Goal: Navigation & Orientation: Find specific page/section

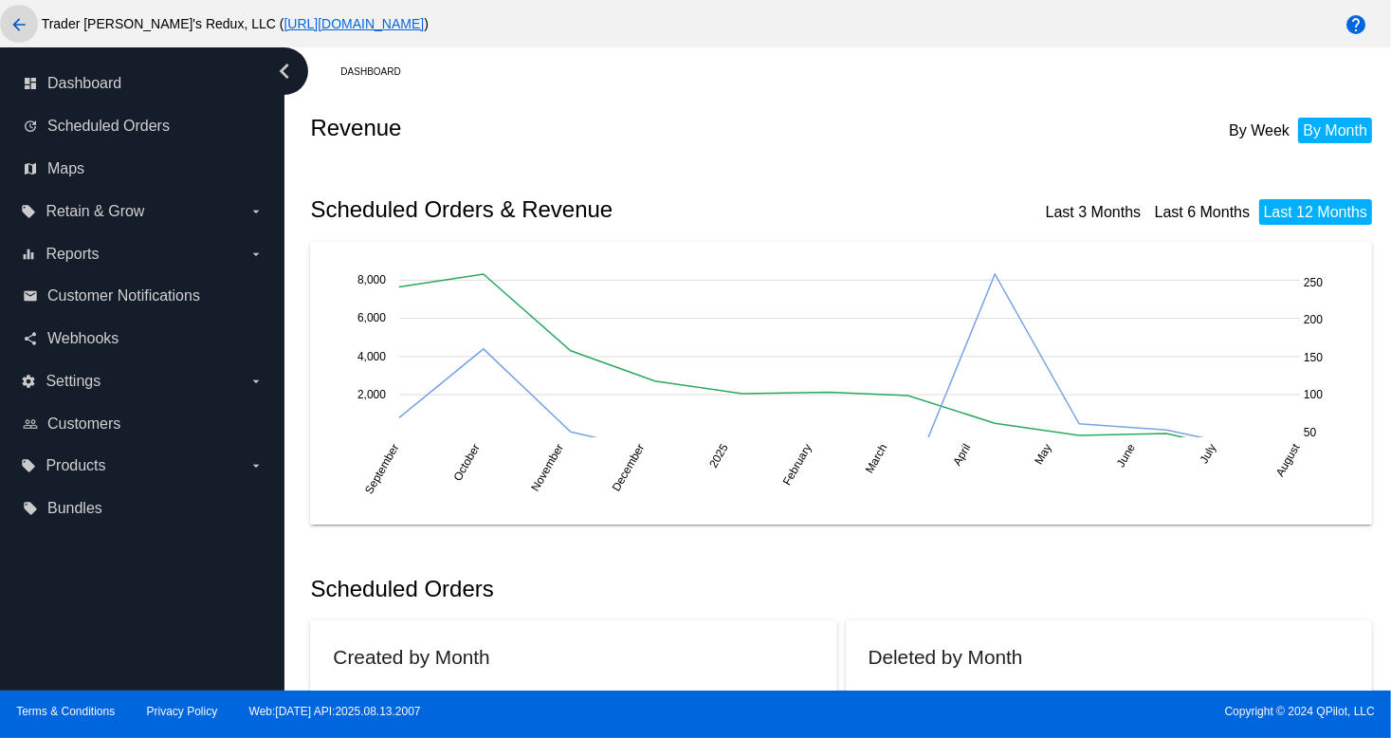
click at [23, 28] on mat-icon "arrow_back" at bounding box center [19, 24] width 23 height 23
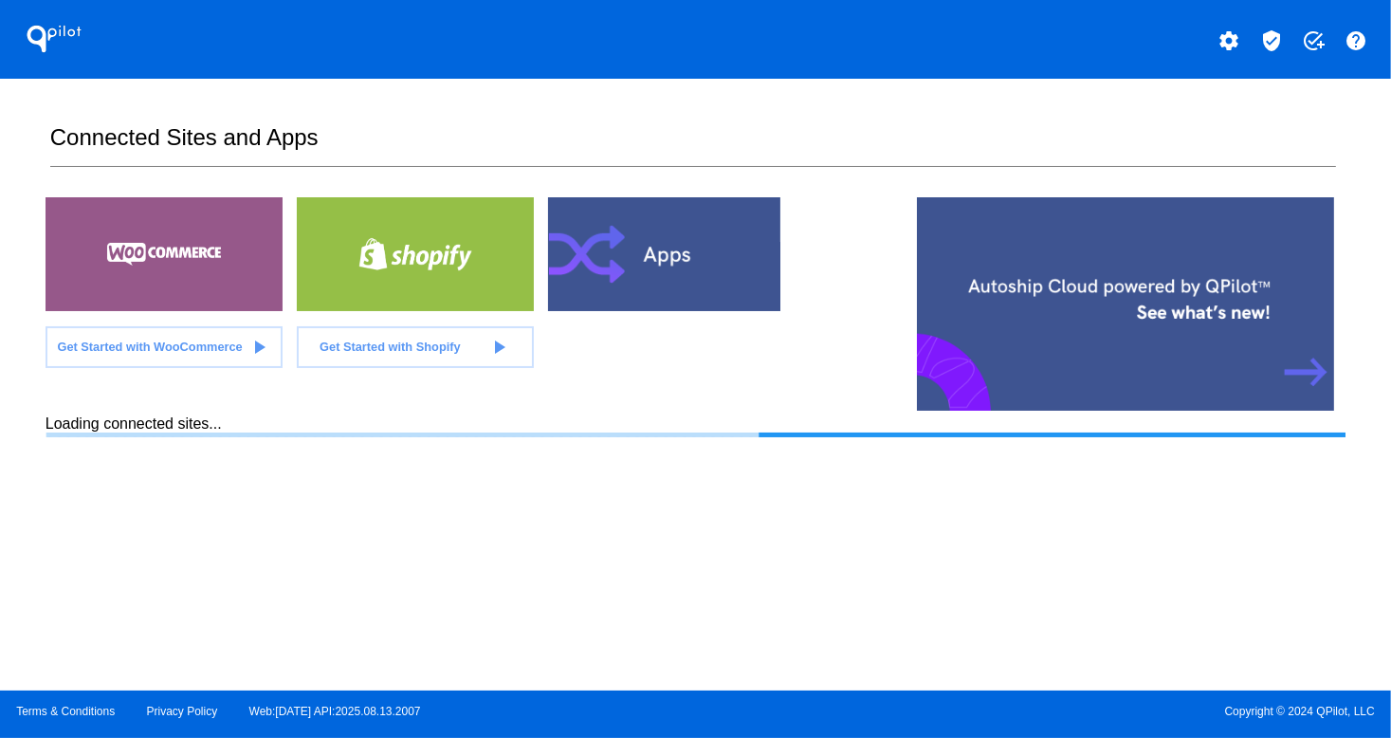
click at [778, 111] on section "Connected Sites and Apps Get Started with WooCommerce play_arrow Get Started wi…" at bounding box center [696, 385] width 1300 height 612
click at [169, 235] on div at bounding box center [164, 254] width 237 height 114
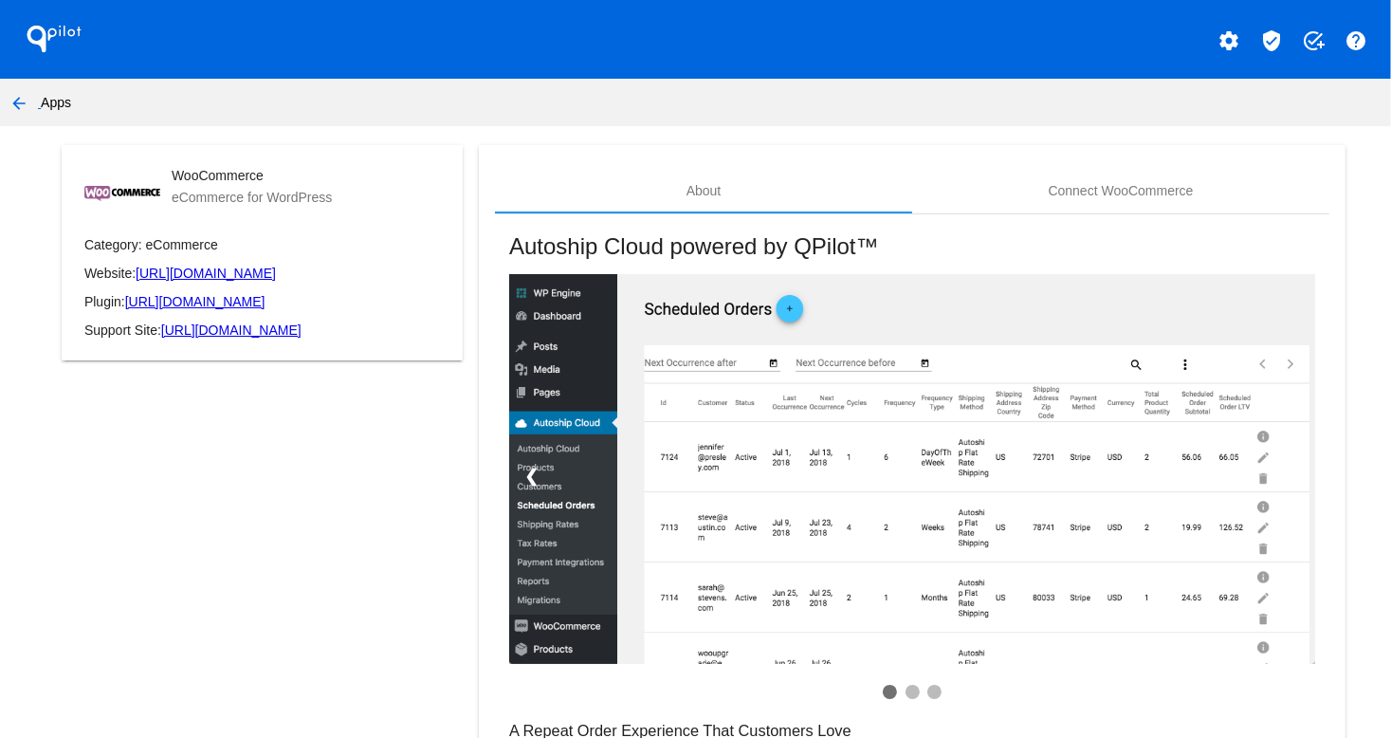
click at [16, 103] on mat-icon "arrow_back" at bounding box center [19, 103] width 23 height 23
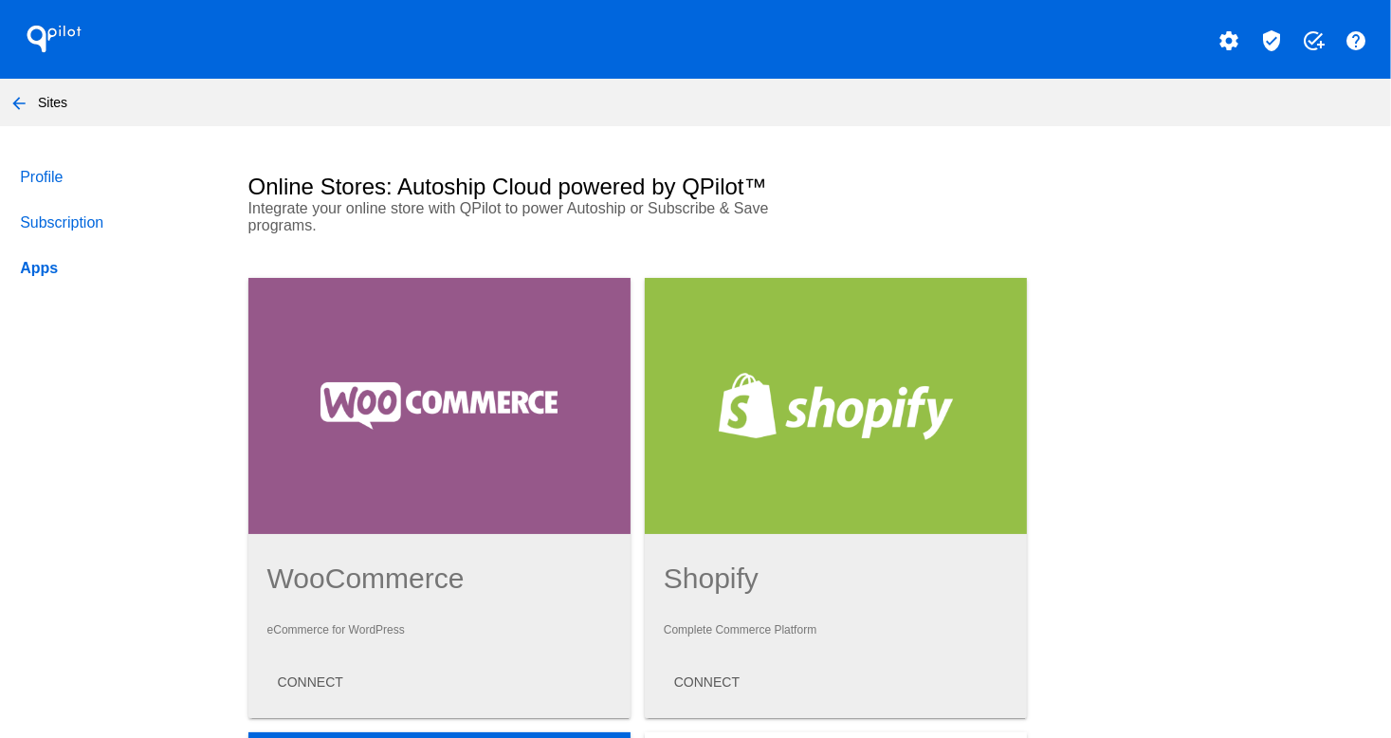
drag, startPoint x: 1091, startPoint y: 153, endPoint x: 941, endPoint y: 143, distance: 150.1
click at [15, 103] on mat-icon "arrow_back" at bounding box center [19, 103] width 23 height 23
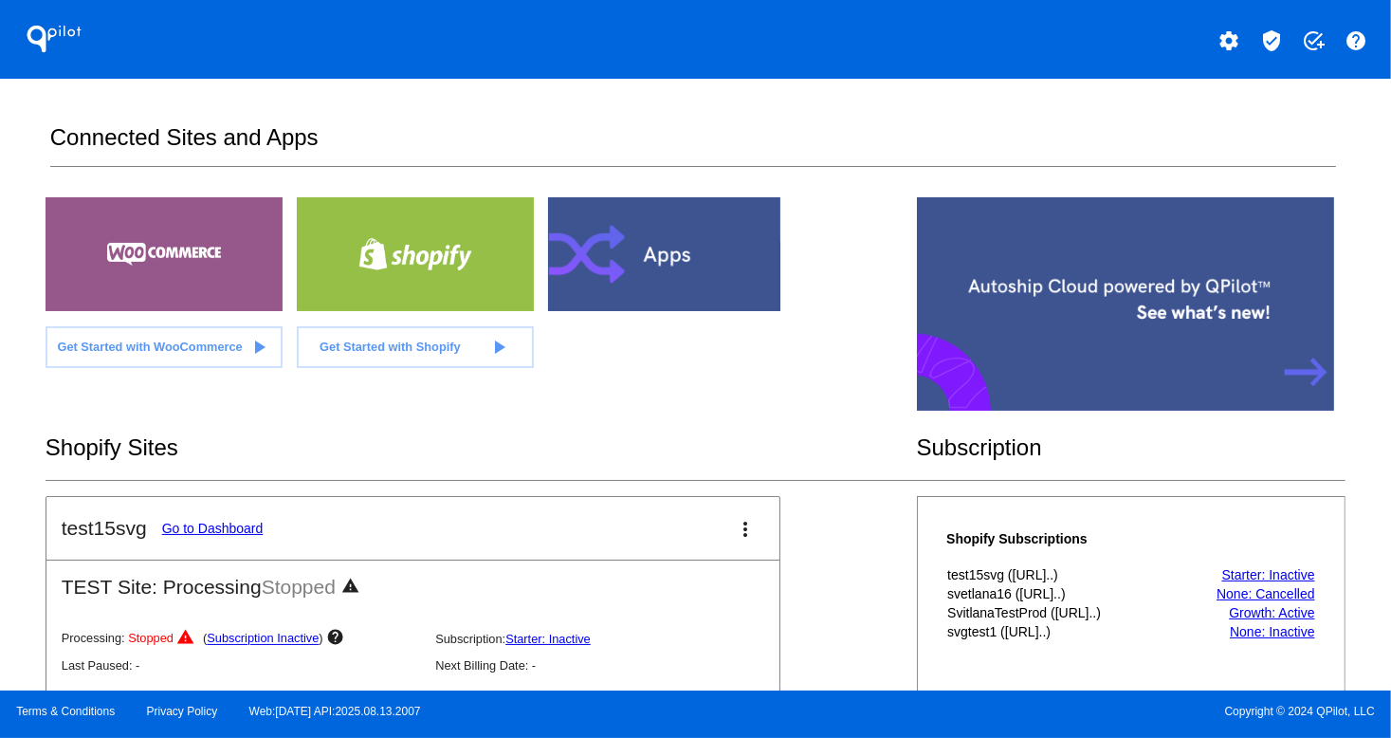
click at [152, 307] on div at bounding box center [164, 254] width 237 height 114
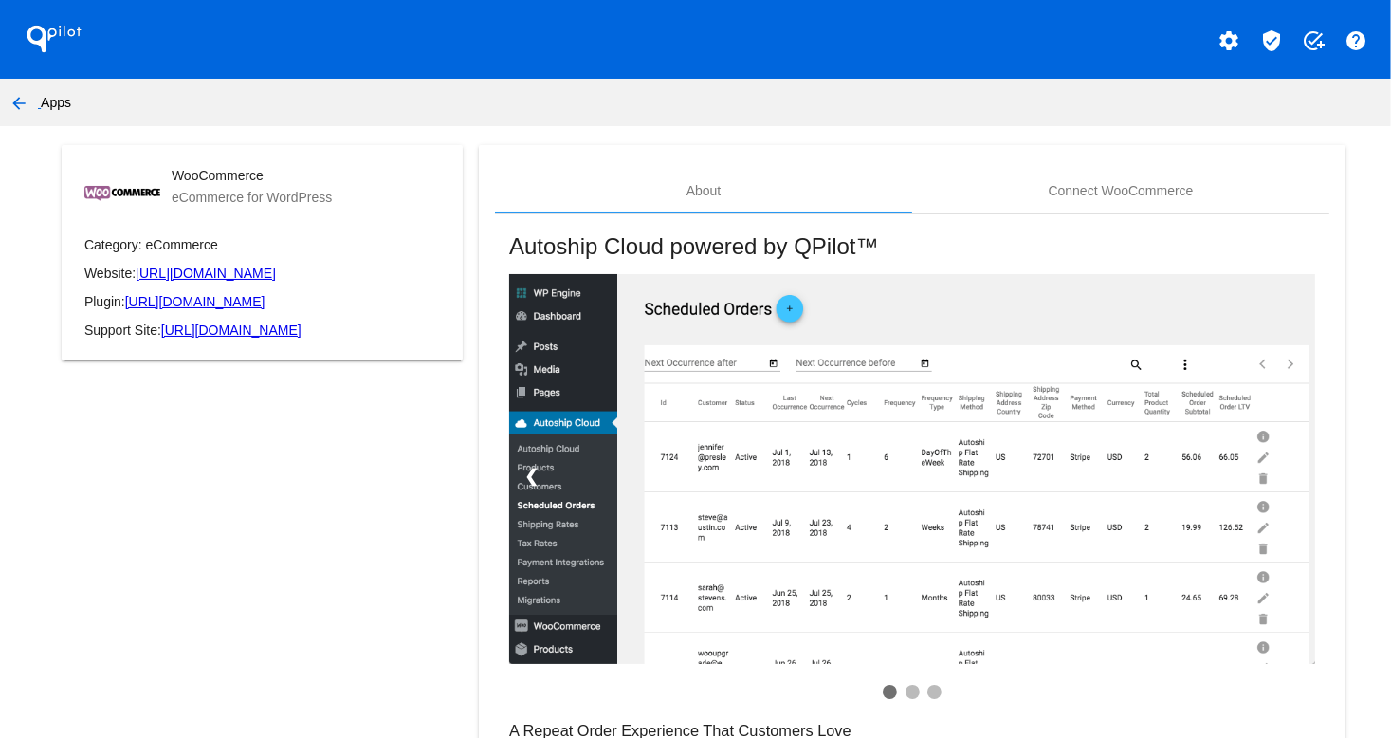
click at [24, 111] on mat-icon "arrow_back" at bounding box center [19, 103] width 23 height 23
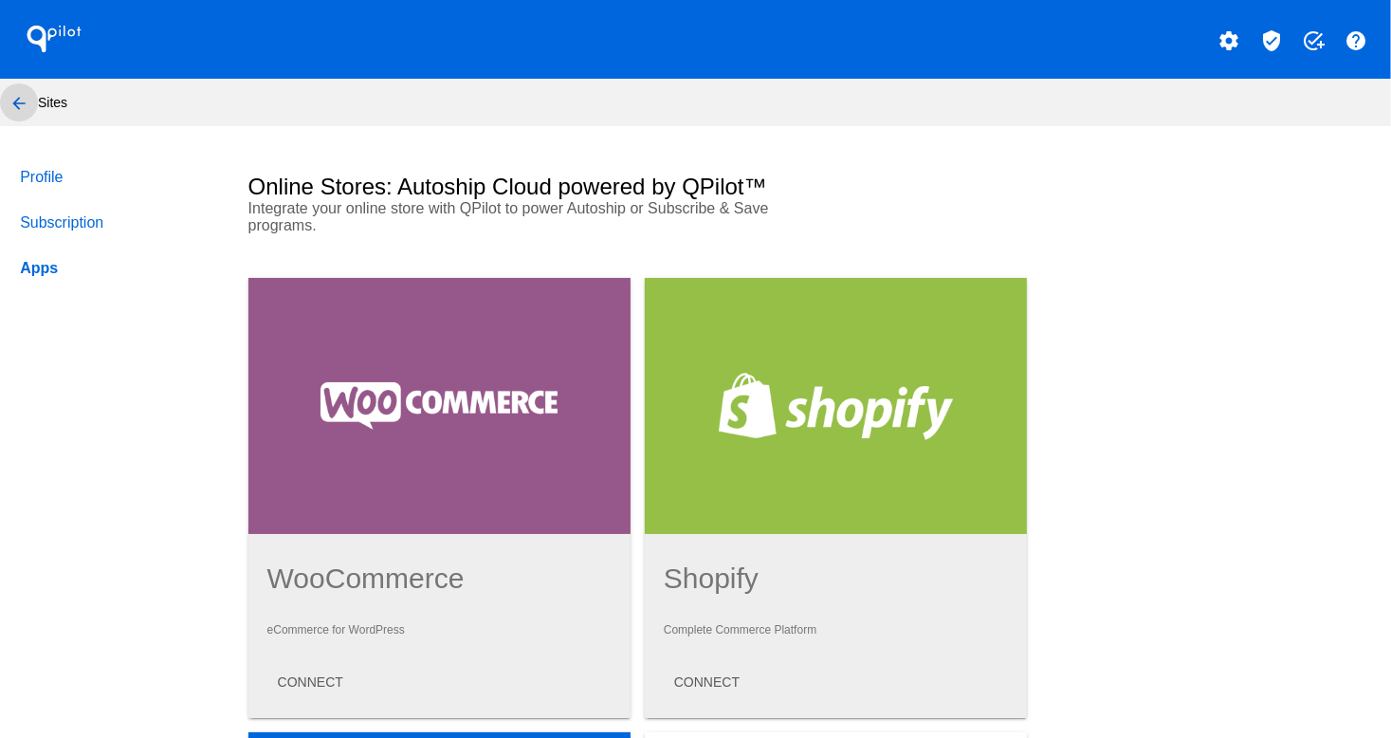
click at [8, 113] on mat-icon "arrow_back" at bounding box center [19, 103] width 23 height 23
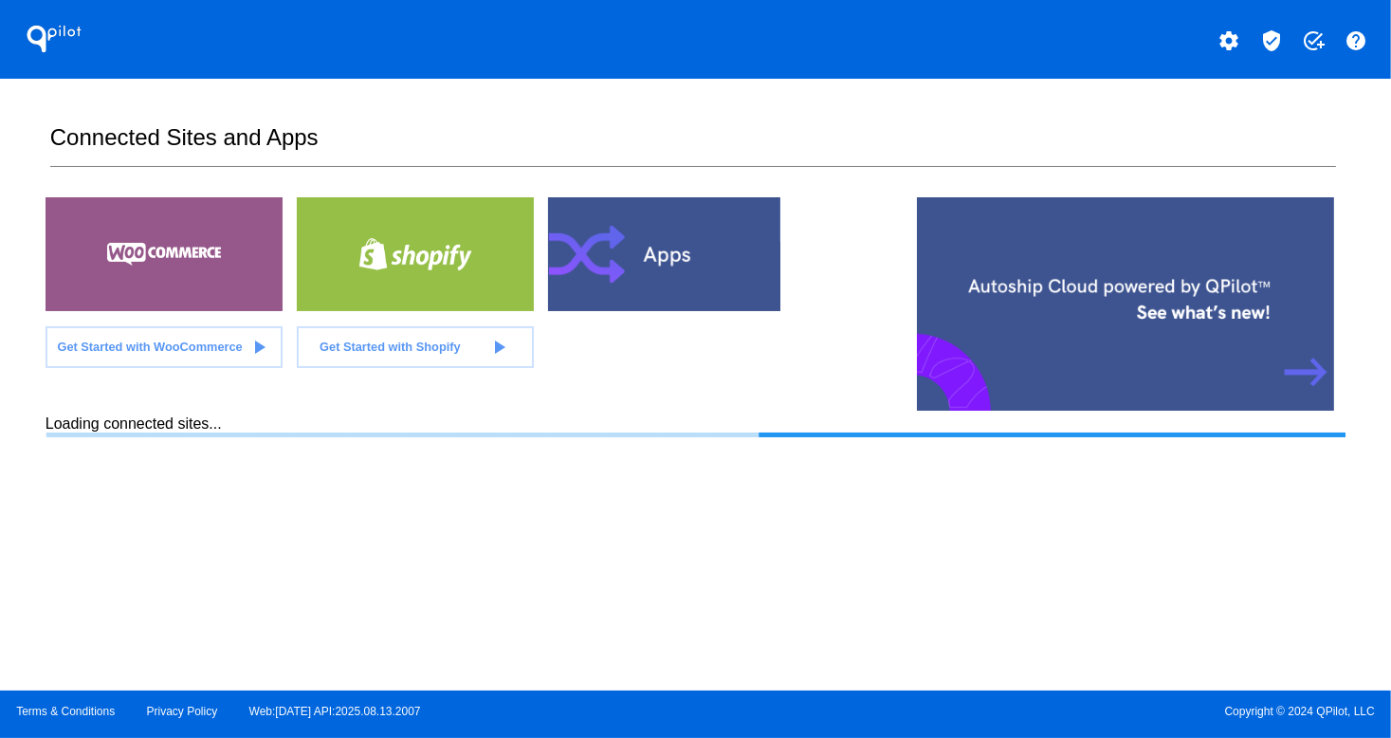
click at [143, 269] on div at bounding box center [164, 254] width 237 height 114
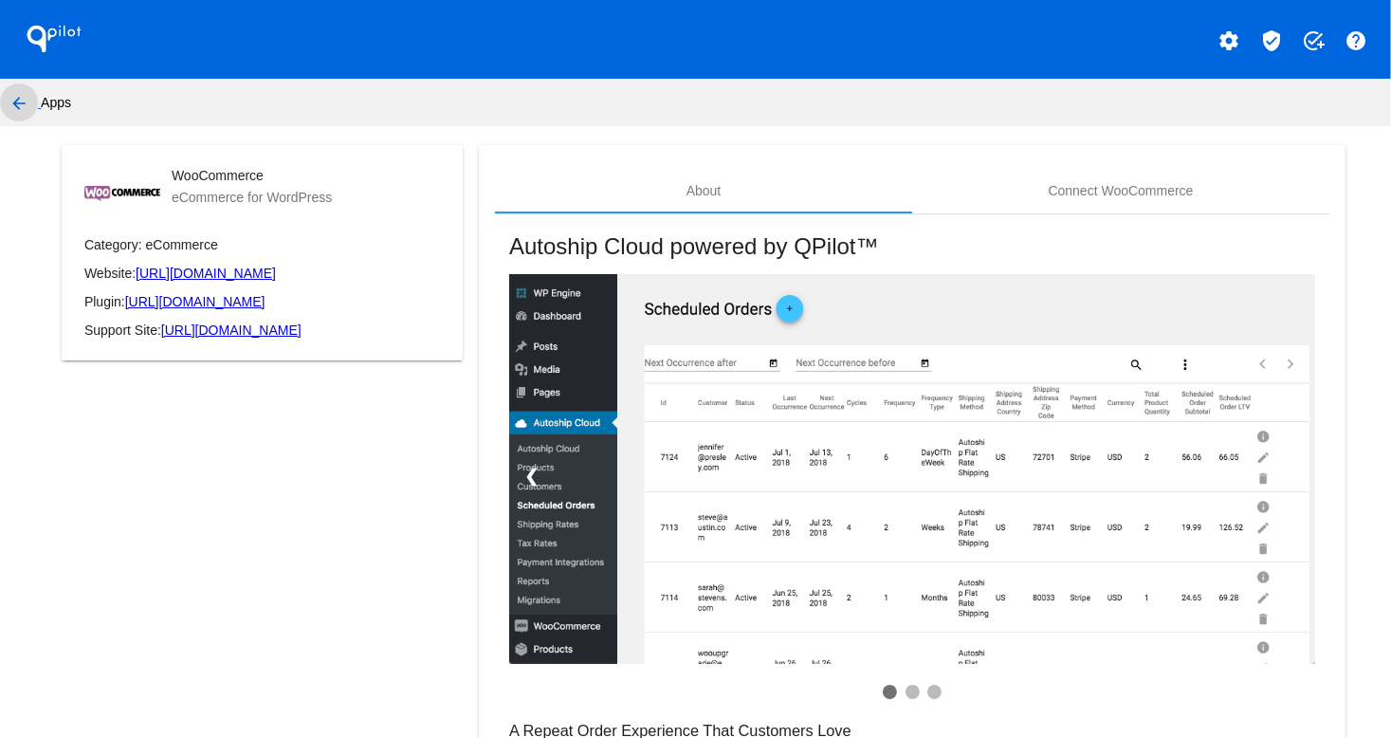
click at [9, 100] on mat-icon "arrow_back" at bounding box center [19, 103] width 23 height 23
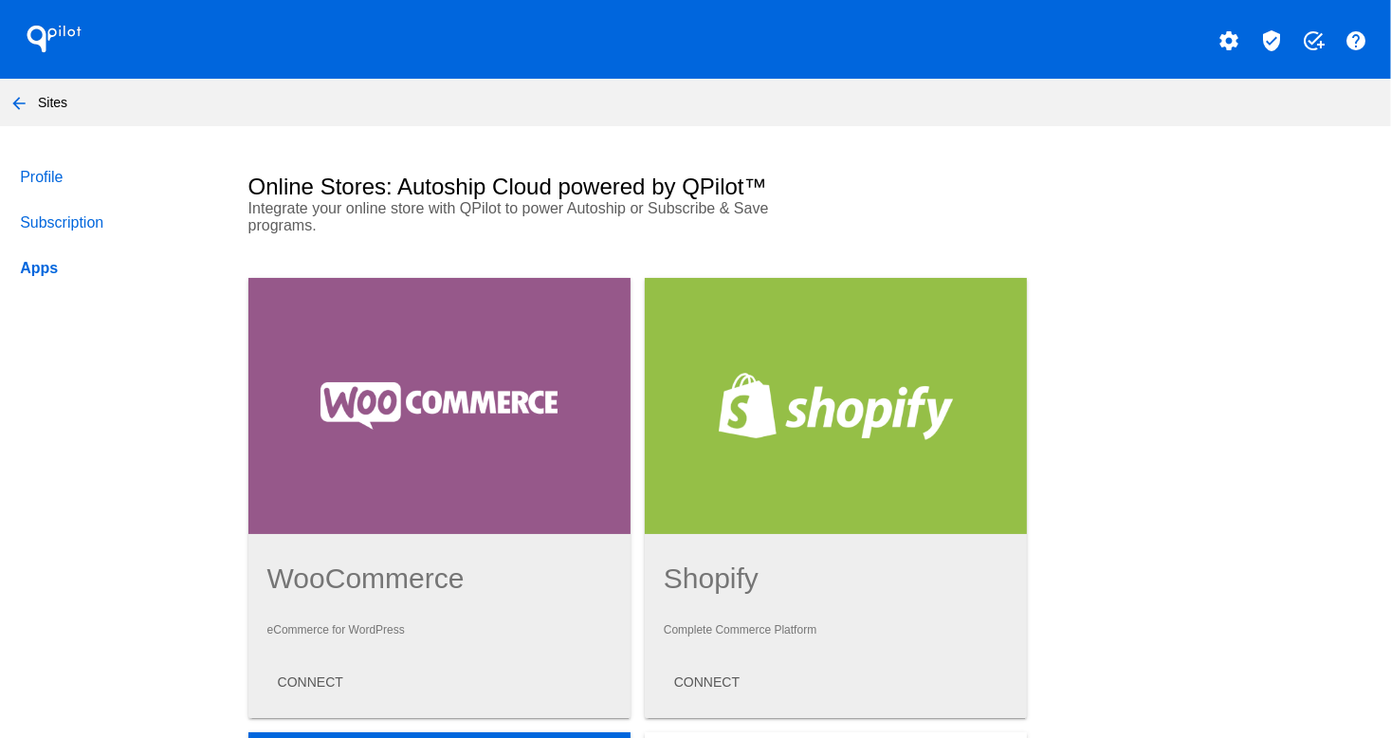
click at [28, 104] on mat-icon "arrow_back" at bounding box center [19, 103] width 23 height 23
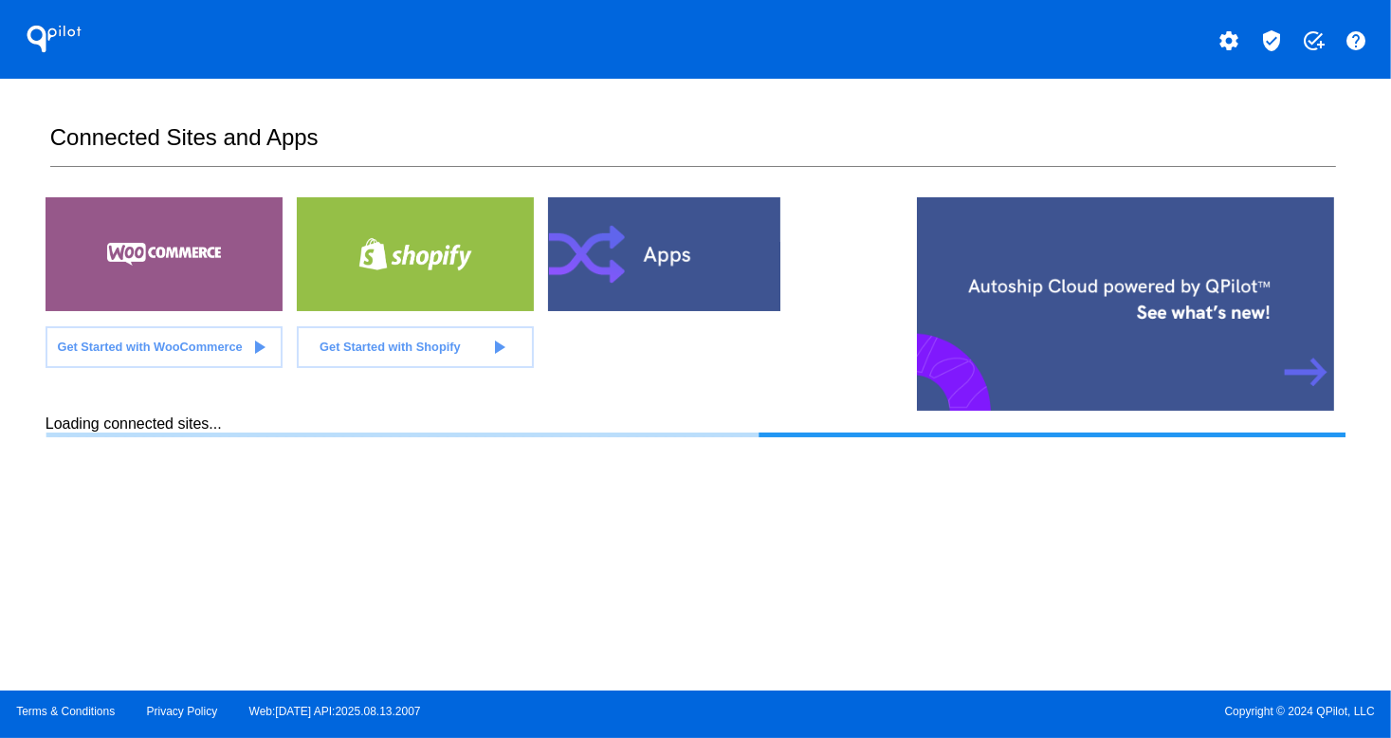
click at [166, 237] on div at bounding box center [164, 254] width 237 height 114
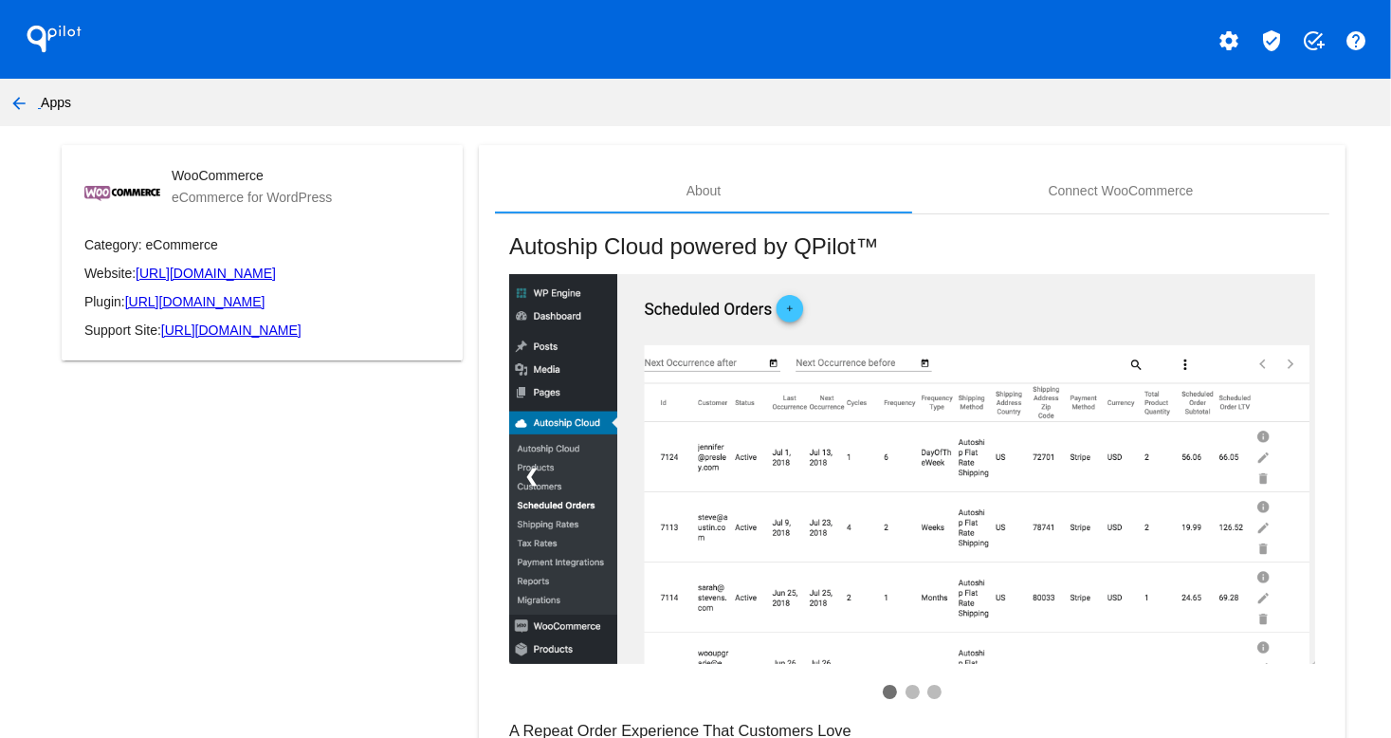
drag, startPoint x: 156, startPoint y: 447, endPoint x: 146, endPoint y: 385, distance: 62.4
click at [149, 401] on div "WooCommerce eCommerce for WordPress Category: eCommerce Website: [URL][DOMAIN_N…" at bounding box center [262, 539] width 433 height 789
click at [19, 106] on mat-icon "arrow_back" at bounding box center [19, 103] width 23 height 23
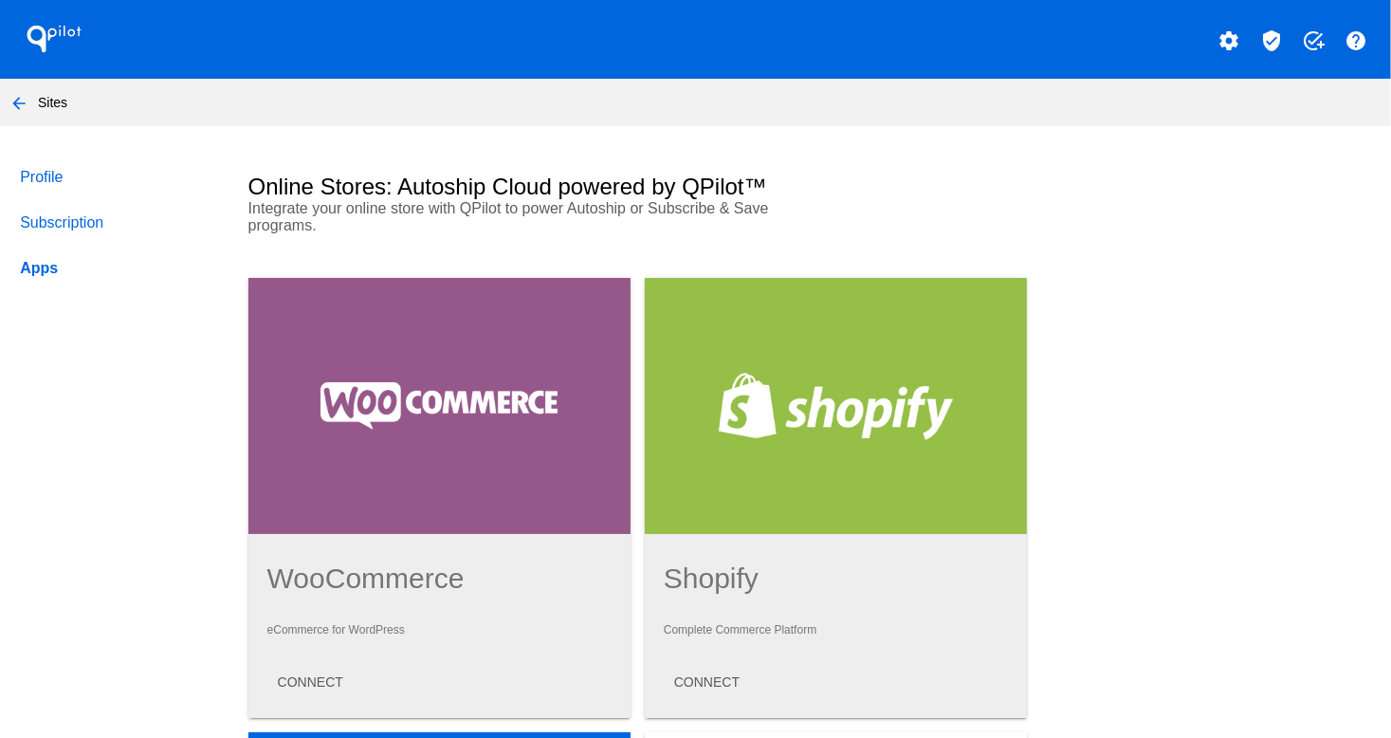
drag, startPoint x: 842, startPoint y: 650, endPoint x: 872, endPoint y: 636, distance: 33.1
click at [838, 650] on mat-card-content "Shopify Complete Commerce Platform CONNECT" at bounding box center [836, 630] width 344 height 137
click at [19, 108] on mat-icon "arrow_back" at bounding box center [19, 103] width 23 height 23
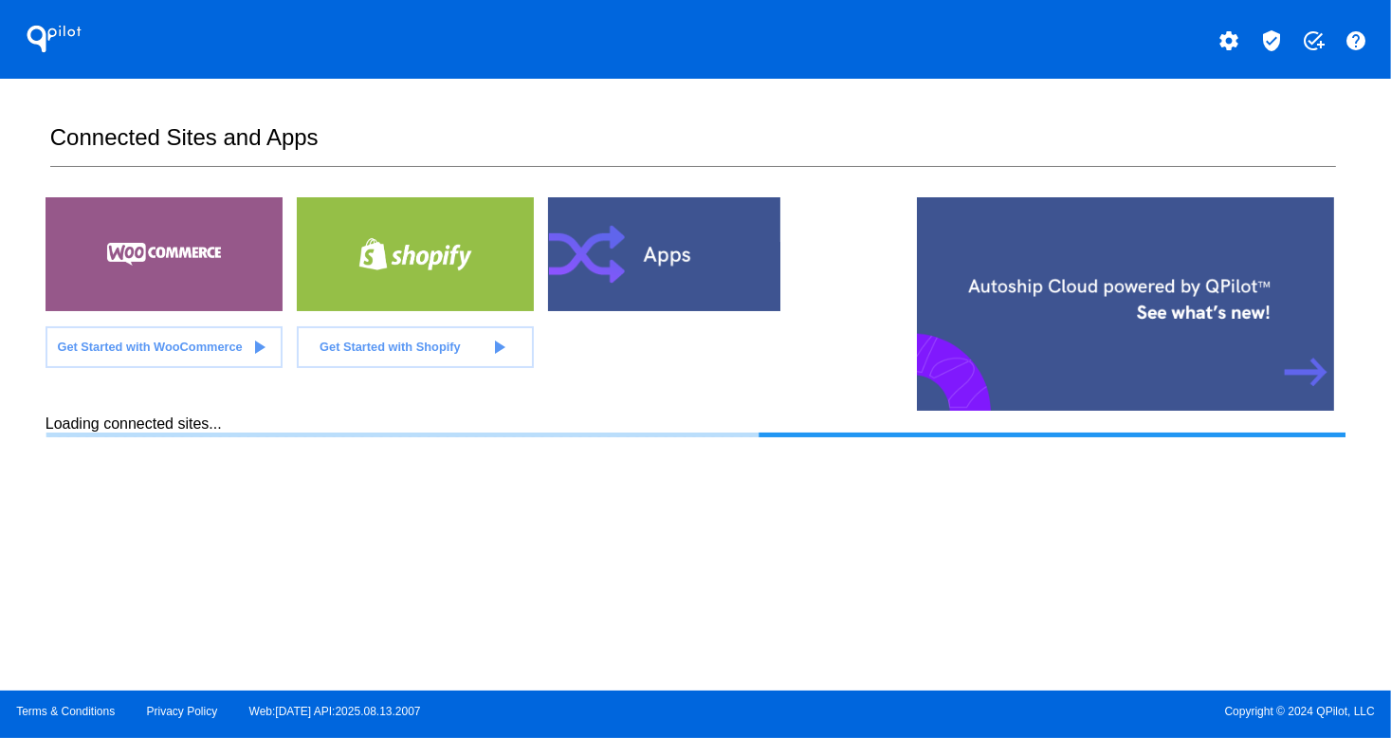
drag, startPoint x: 470, startPoint y: 560, endPoint x: 418, endPoint y: 612, distance: 73.1
click at [470, 560] on section "Connected Sites and Apps Get Started with WooCommerce play_arrow Get Started wi…" at bounding box center [696, 385] width 1300 height 612
click at [210, 274] on div at bounding box center [164, 254] width 237 height 114
